Goal: Task Accomplishment & Management: Use online tool/utility

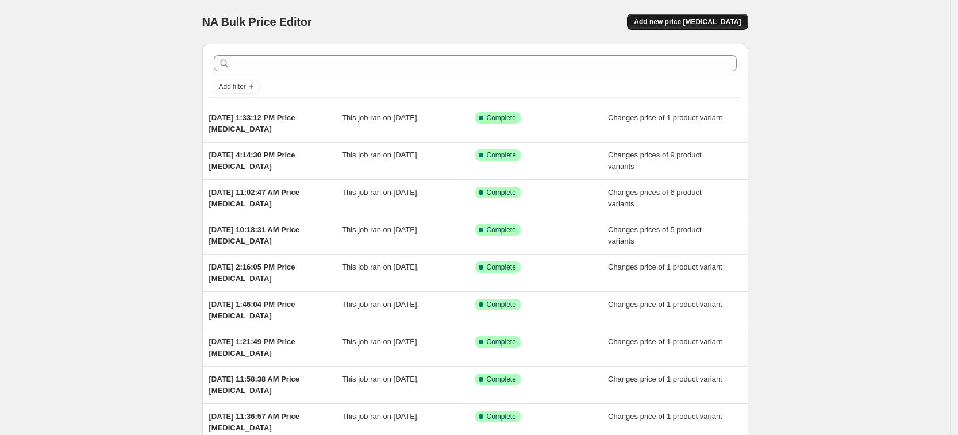
click at [682, 21] on span "Add new price [MEDICAL_DATA]" at bounding box center [687, 21] width 107 height 9
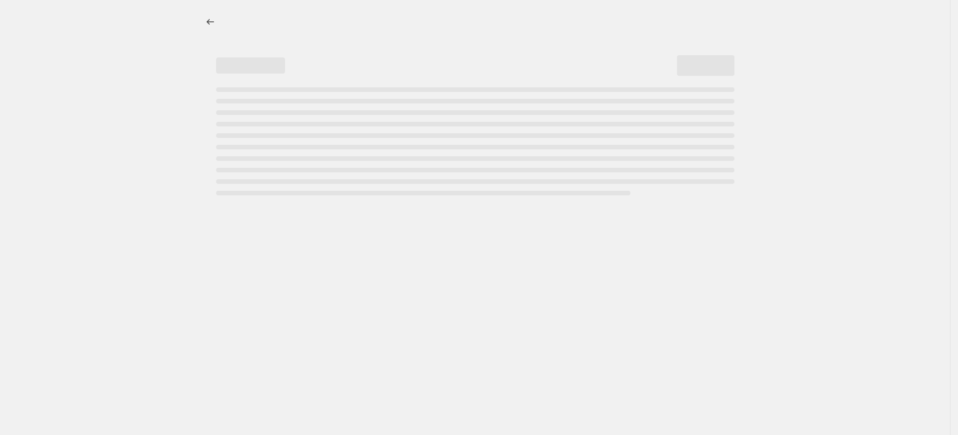
select select "percentage"
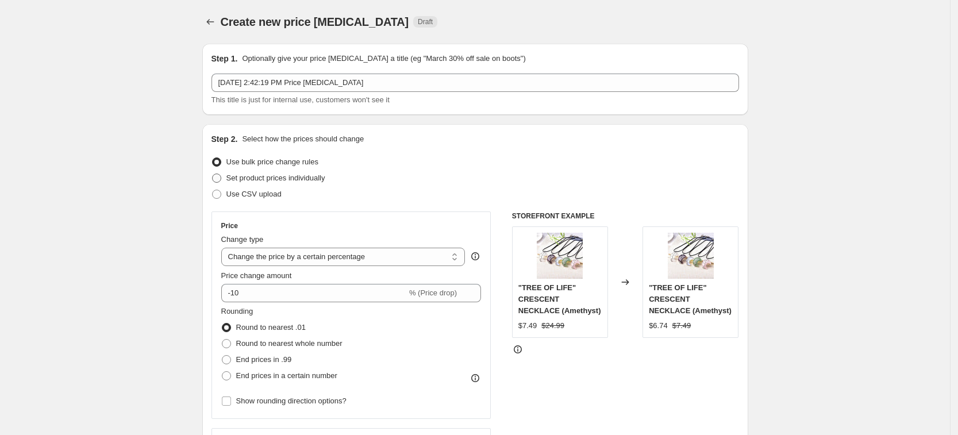
click at [283, 173] on span "Set product prices individually" at bounding box center [275, 177] width 99 height 9
click at [213, 173] on input "Set product prices individually" at bounding box center [212, 173] width 1 height 1
radio input "true"
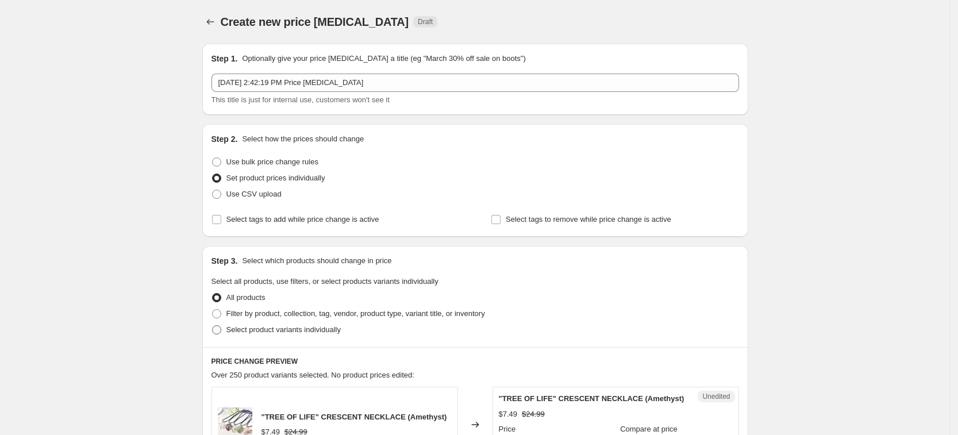
click at [303, 332] on span "Select product variants individually" at bounding box center [283, 329] width 114 height 9
click at [213, 326] on input "Select product variants individually" at bounding box center [212, 325] width 1 height 1
radio input "true"
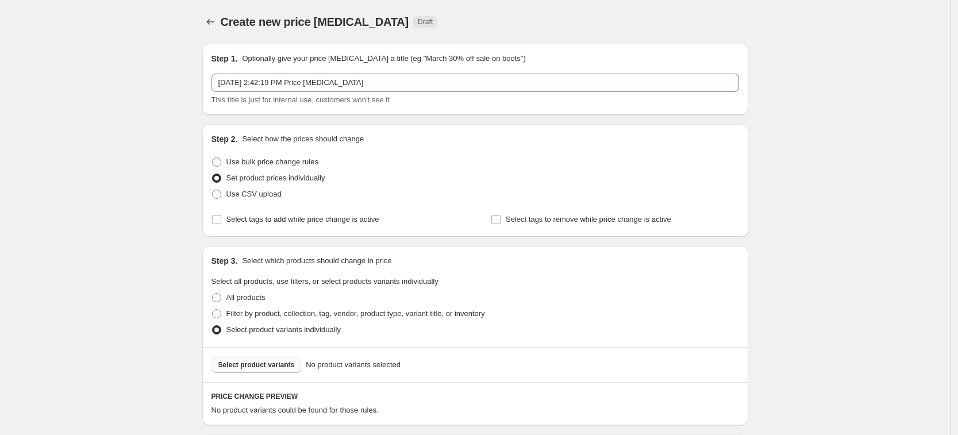
click at [292, 357] on button "Select product variants" at bounding box center [256, 365] width 90 height 16
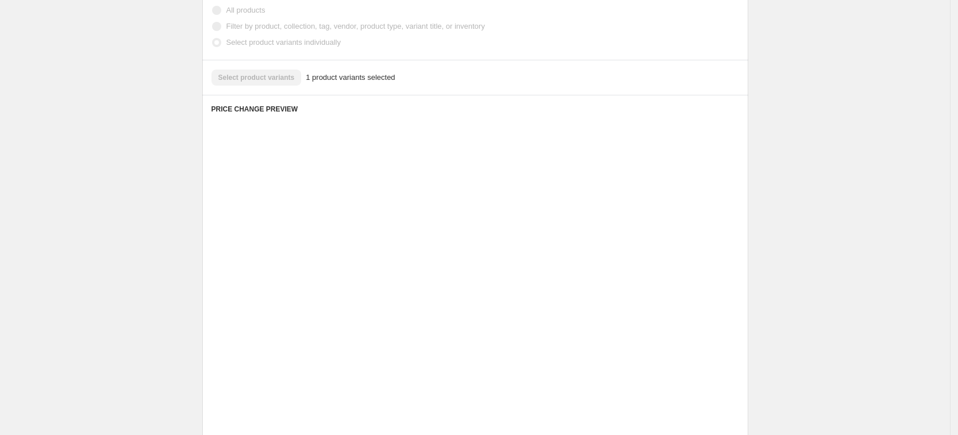
scroll to position [339, 0]
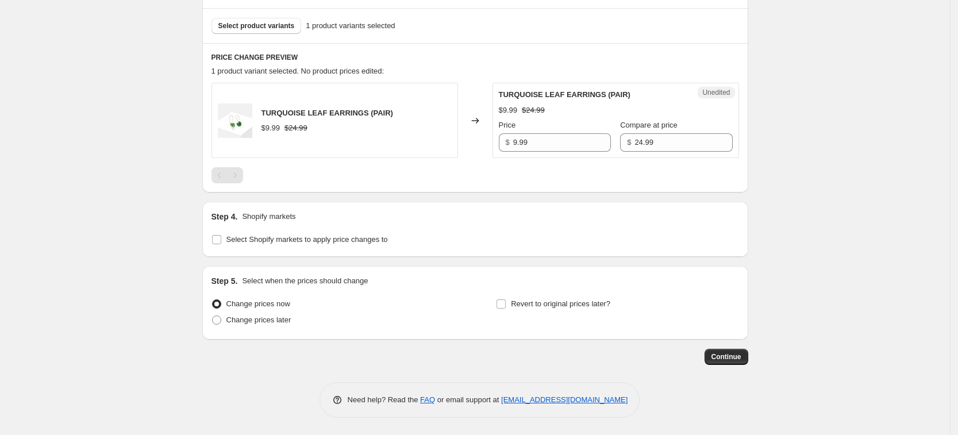
click at [390, 248] on div "Step 4. Shopify markets Select Shopify markets to apply price changes to" at bounding box center [475, 229] width 546 height 55
click at [377, 245] on label "Select Shopify markets to apply price changes to" at bounding box center [299, 239] width 176 height 16
click at [221, 244] on input "Select Shopify markets to apply price changes to" at bounding box center [216, 239] width 9 height 9
checkbox input "true"
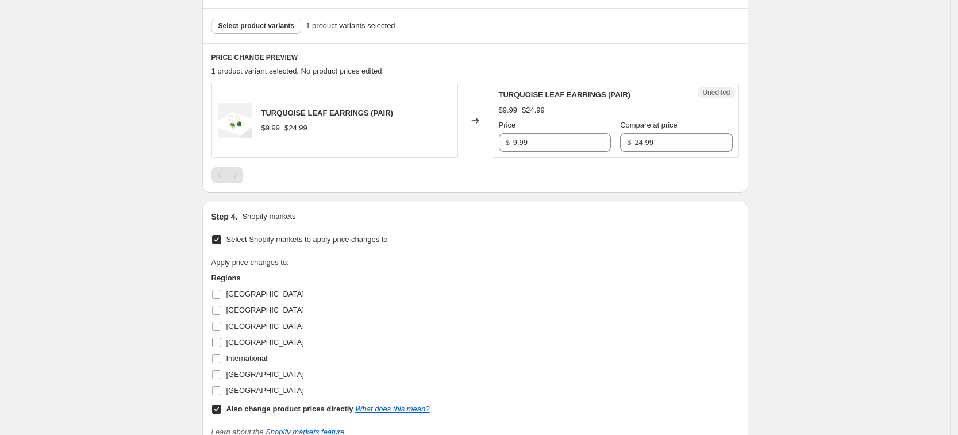
click at [244, 345] on span "[GEOGRAPHIC_DATA]" at bounding box center [265, 342] width 78 height 9
click at [232, 327] on span "[GEOGRAPHIC_DATA]" at bounding box center [265, 326] width 78 height 9
click at [221, 327] on input "[GEOGRAPHIC_DATA]" at bounding box center [216, 326] width 9 height 9
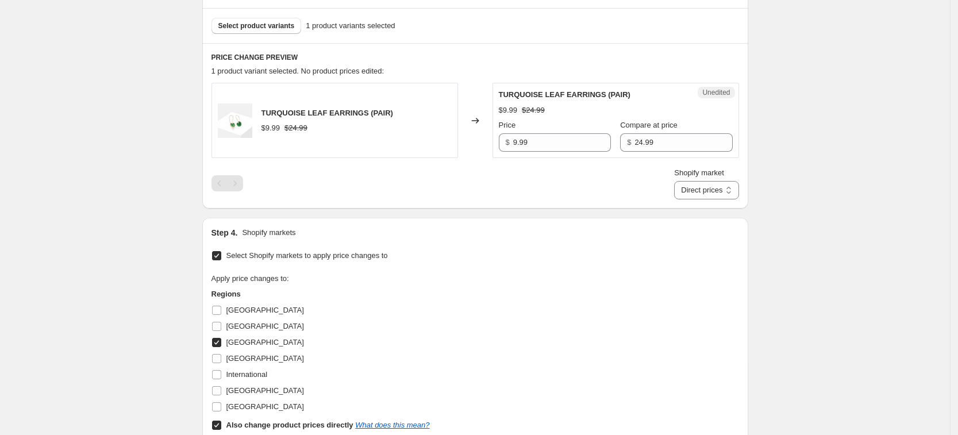
click at [236, 344] on span "[GEOGRAPHIC_DATA]" at bounding box center [265, 342] width 78 height 9
click at [221, 344] on input "[GEOGRAPHIC_DATA]" at bounding box center [216, 342] width 9 height 9
checkbox input "false"
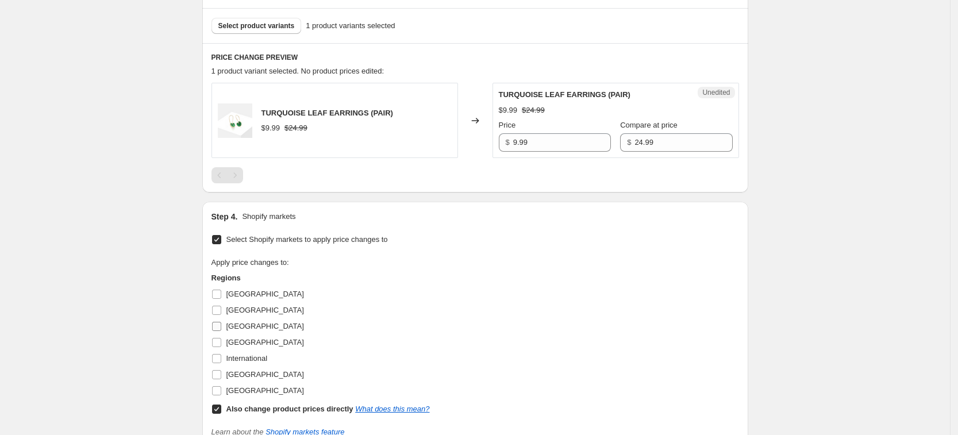
click at [233, 338] on span "[GEOGRAPHIC_DATA]" at bounding box center [265, 342] width 78 height 9
click at [221, 338] on input "[GEOGRAPHIC_DATA]" at bounding box center [216, 342] width 9 height 9
checkbox input "true"
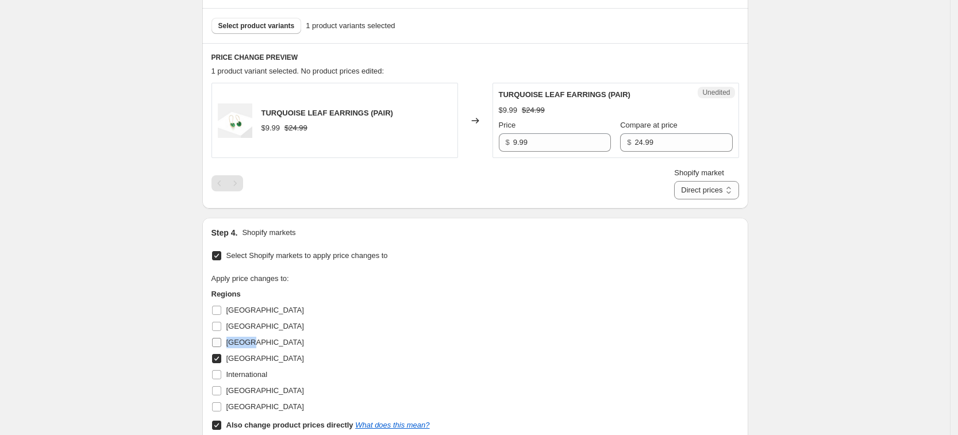
click at [233, 338] on span "[GEOGRAPHIC_DATA]" at bounding box center [265, 342] width 78 height 9
click at [221, 338] on input "[GEOGRAPHIC_DATA]" at bounding box center [216, 342] width 9 height 9
checkbox input "true"
click at [250, 388] on span "[GEOGRAPHIC_DATA]" at bounding box center [265, 390] width 78 height 9
click at [221, 388] on input "[GEOGRAPHIC_DATA]" at bounding box center [216, 390] width 9 height 9
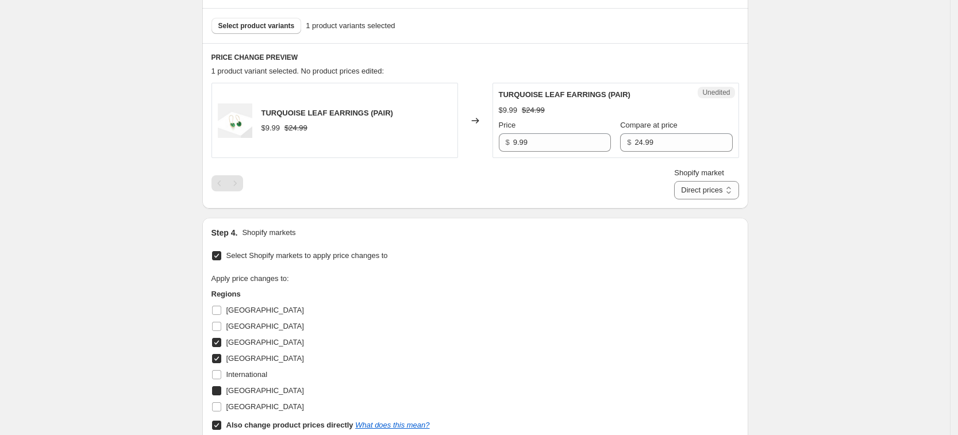
checkbox input "true"
click at [253, 405] on span "[GEOGRAPHIC_DATA]" at bounding box center [265, 406] width 78 height 9
click at [221, 405] on input "[GEOGRAPHIC_DATA]" at bounding box center [216, 406] width 9 height 9
checkbox input "true"
click at [263, 425] on b "Also change product prices directly" at bounding box center [289, 424] width 127 height 9
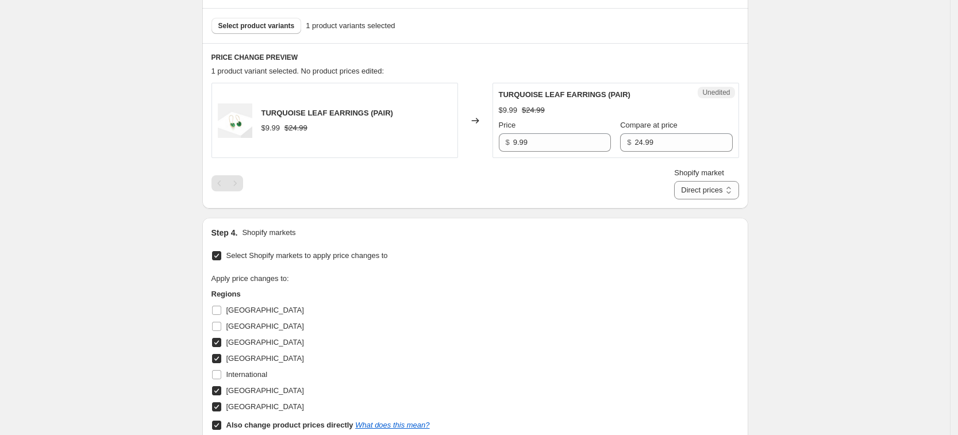
click at [221, 425] on input "Also change product prices directly What does this mean?" at bounding box center [216, 424] width 9 height 9
checkbox input "false"
select select "34367439004"
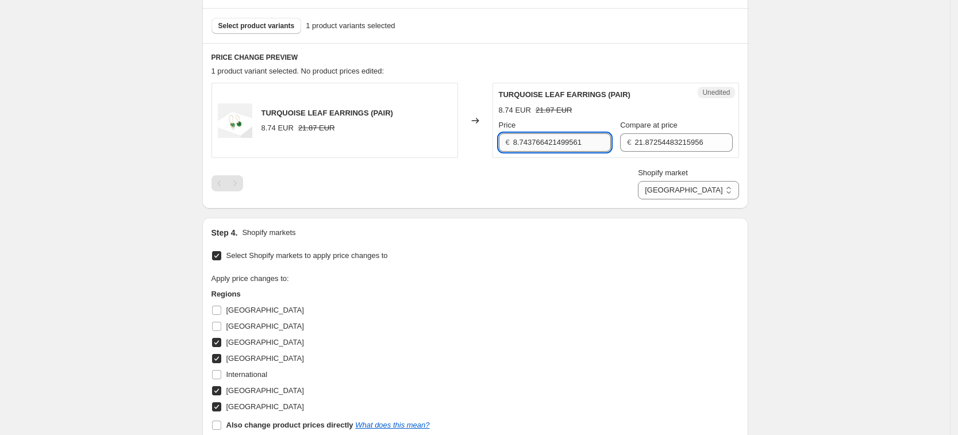
click at [591, 141] on input "8.743766421499561" at bounding box center [562, 142] width 98 height 18
type input "9.99"
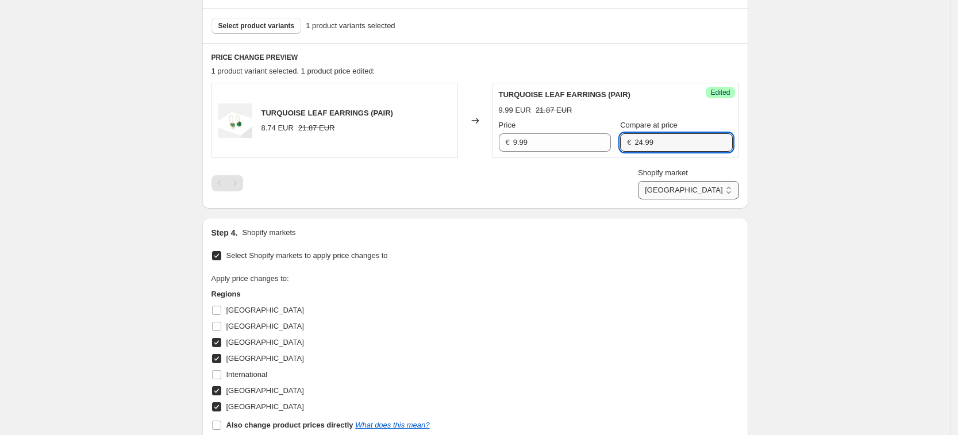
type input "24.99"
click at [721, 196] on select "[GEOGRAPHIC_DATA] [GEOGRAPHIC_DATA] [GEOGRAPHIC_DATA] [GEOGRAPHIC_DATA]" at bounding box center [688, 190] width 101 height 18
select select "34367406236"
click at [689, 199] on select "[GEOGRAPHIC_DATA] [GEOGRAPHIC_DATA] [GEOGRAPHIC_DATA] [GEOGRAPHIC_DATA]" at bounding box center [688, 190] width 101 height 18
click at [582, 155] on div "Unedited TURQUOISE LEAF EARRINGS (PAIR) 8.74 EUR 21.87 EUR Price € 8.7437664214…" at bounding box center [615, 120] width 246 height 75
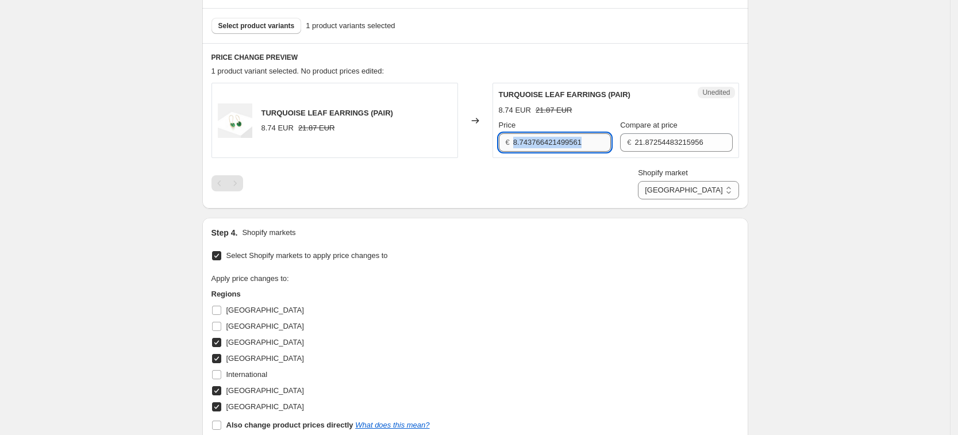
click at [584, 145] on input "8.743766421499561" at bounding box center [562, 142] width 98 height 18
click at [570, 141] on input "8.743766421499561" at bounding box center [562, 142] width 98 height 18
type input "9.99"
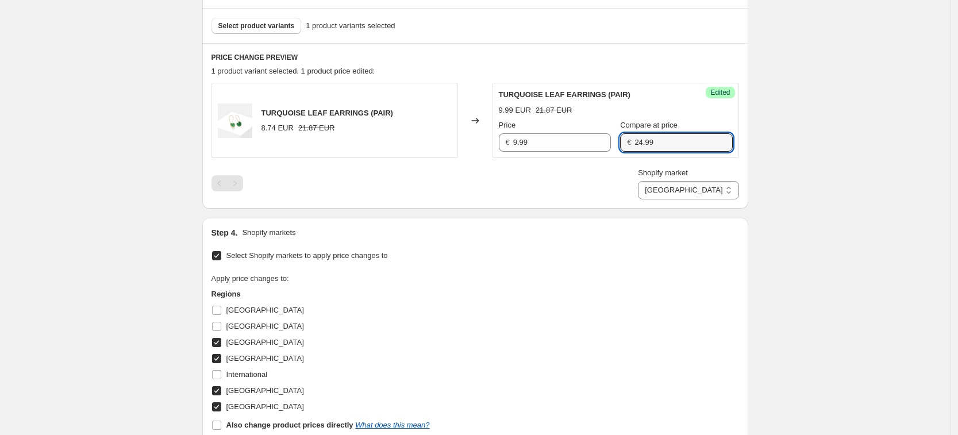
type input "24.99"
click at [658, 209] on div "Step 1. Optionally give your price [MEDICAL_DATA] a title (eg "March 30% off sa…" at bounding box center [470, 133] width 555 height 875
click at [730, 184] on select "[GEOGRAPHIC_DATA] [GEOGRAPHIC_DATA] [GEOGRAPHIC_DATA] [GEOGRAPHIC_DATA]" at bounding box center [688, 190] width 101 height 18
select select "34367209628"
click at [665, 199] on select "[GEOGRAPHIC_DATA] [GEOGRAPHIC_DATA] [GEOGRAPHIC_DATA] [GEOGRAPHIC_DATA]" at bounding box center [688, 190] width 101 height 18
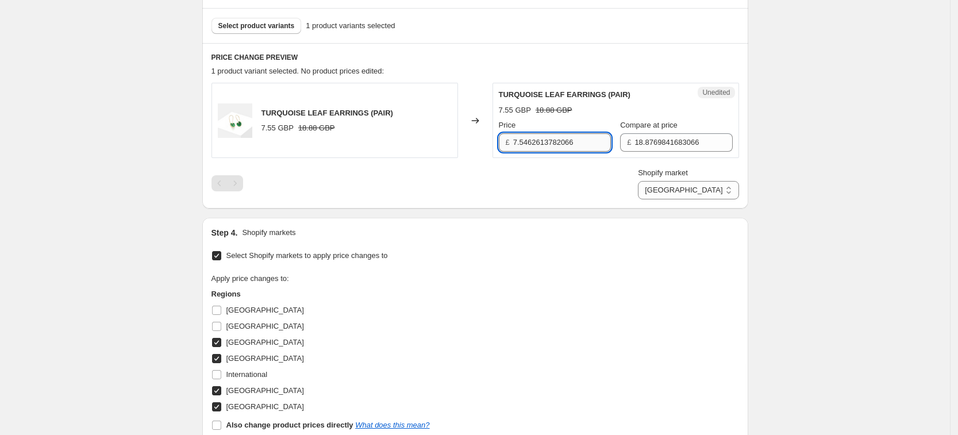
click at [557, 141] on input "7.5462613782066" at bounding box center [562, 142] width 98 height 18
click at [557, 142] on input "7.5462613782066" at bounding box center [562, 142] width 98 height 18
type input "9.99"
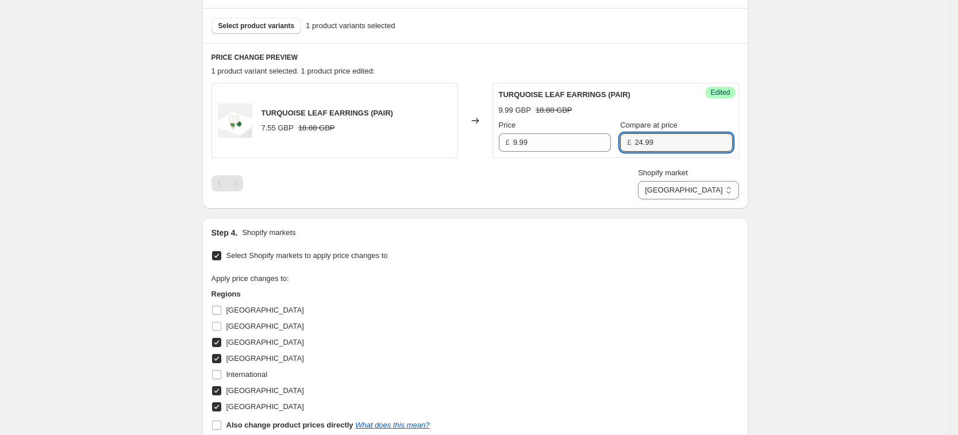
type input "24.99"
click at [618, 196] on div "Shopify market [GEOGRAPHIC_DATA] [GEOGRAPHIC_DATA] [GEOGRAPHIC_DATA] [GEOGRAPHI…" at bounding box center [474, 183] width 527 height 32
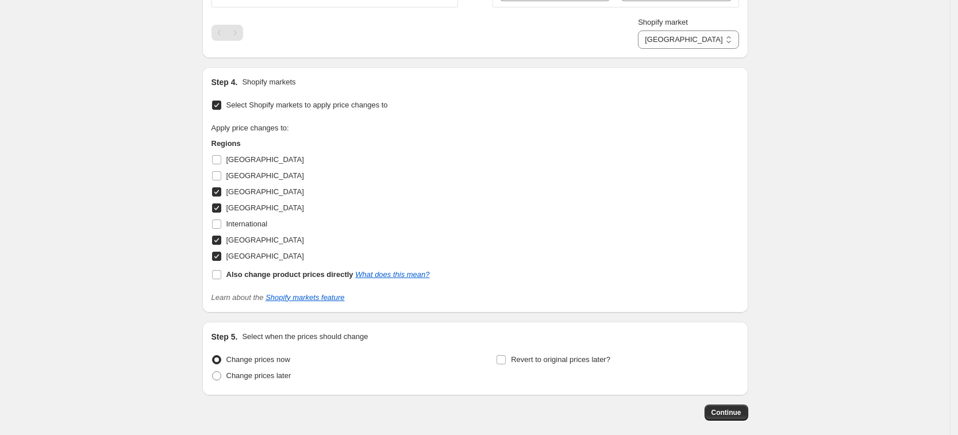
scroll to position [545, 0]
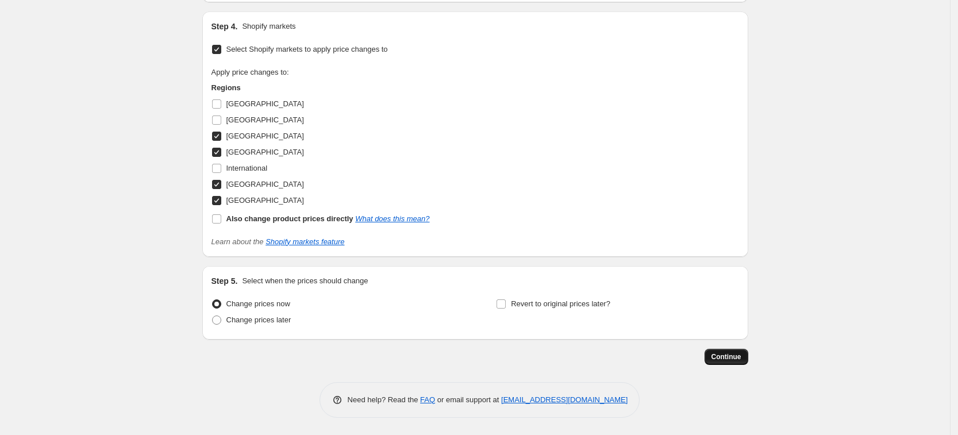
click at [720, 362] on button "Continue" at bounding box center [726, 357] width 44 height 16
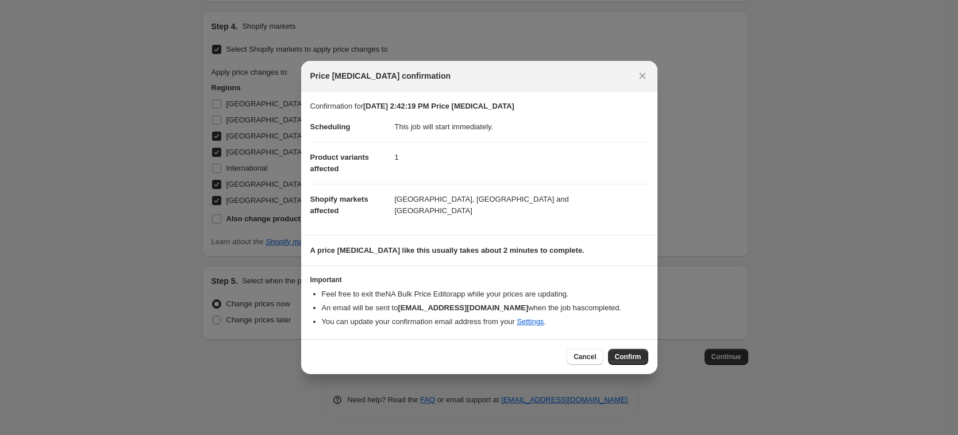
click at [642, 363] on button "Confirm" at bounding box center [628, 357] width 40 height 16
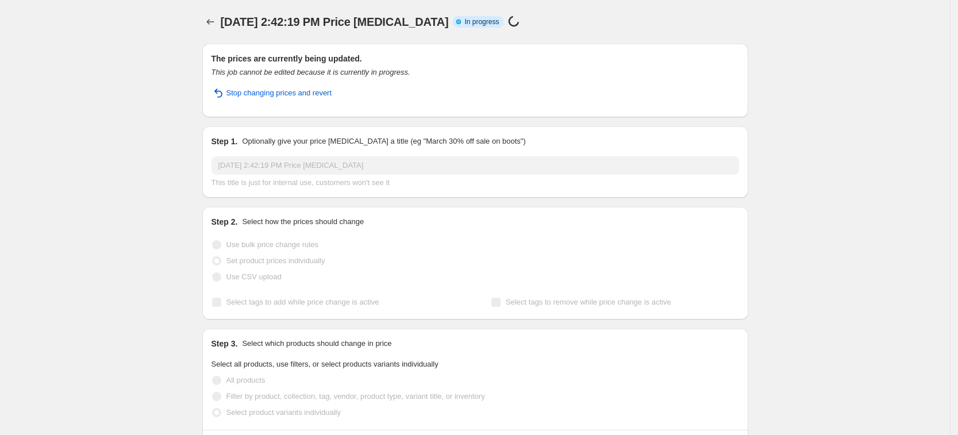
select select "34367209628"
